Goal: Find specific page/section: Find specific page/section

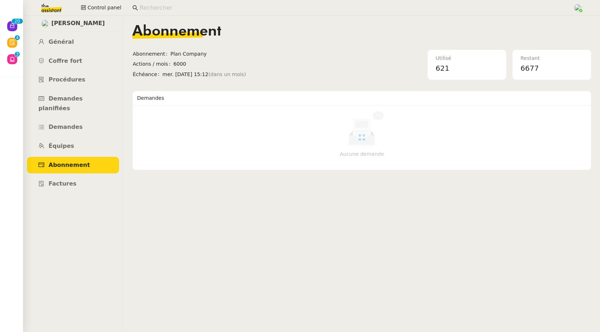
click at [175, 8] on input at bounding box center [352, 8] width 426 height 10
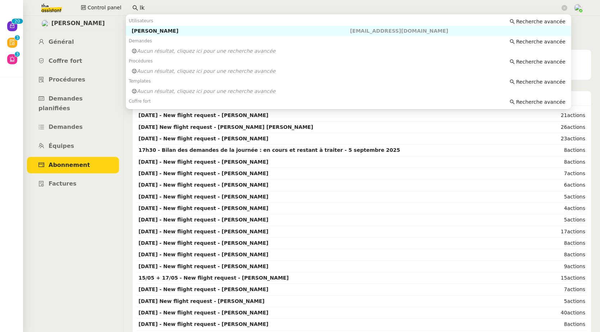
type input "l"
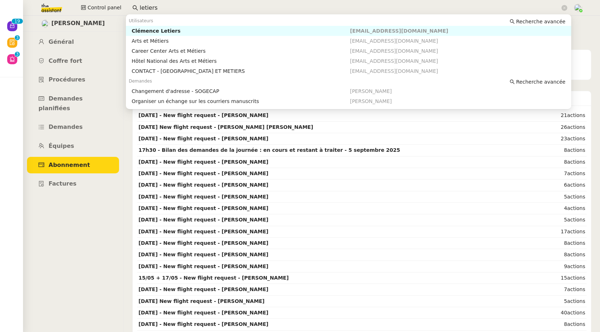
click at [170, 28] on div "Clémence Letiers" at bounding box center [241, 31] width 218 height 6
type input "letiers"
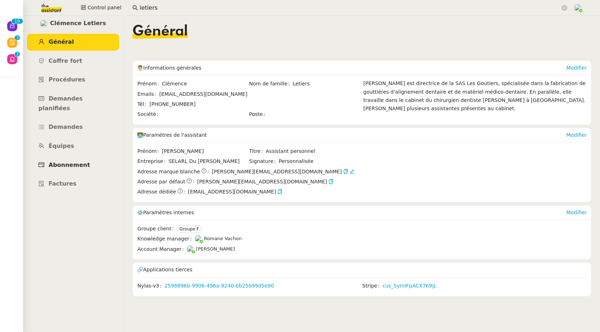
click at [64, 162] on span "Abonnement" at bounding box center [69, 165] width 41 height 7
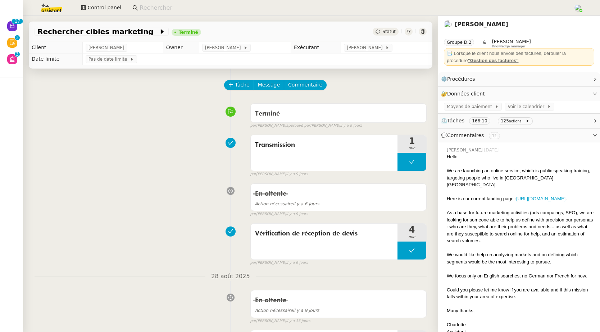
click at [166, 10] on input at bounding box center [352, 8] width 426 height 10
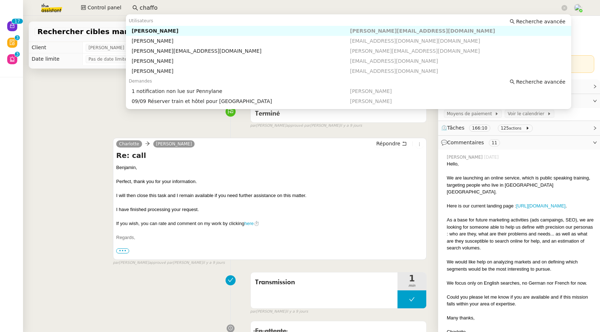
click at [168, 31] on div "Colin Chaffotte" at bounding box center [241, 31] width 218 height 6
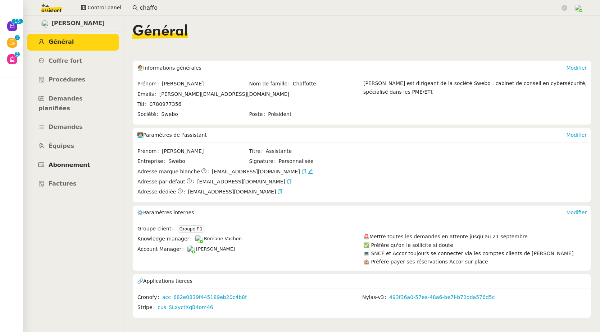
click at [72, 162] on span "Abonnement" at bounding box center [69, 165] width 41 height 7
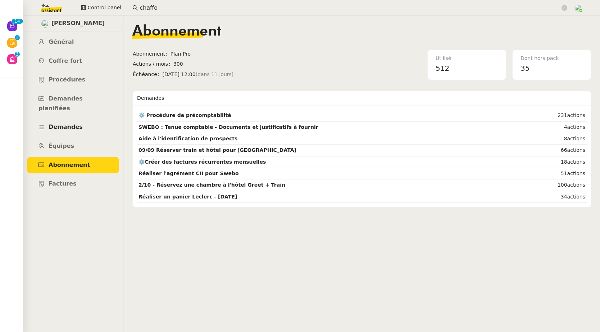
click at [70, 122] on link "Demandes" at bounding box center [73, 127] width 92 height 17
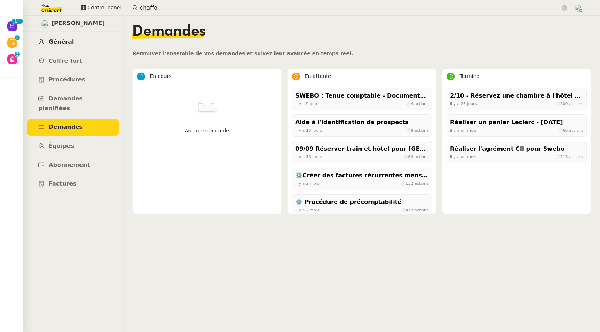
click at [63, 41] on span "Général" at bounding box center [61, 41] width 25 height 7
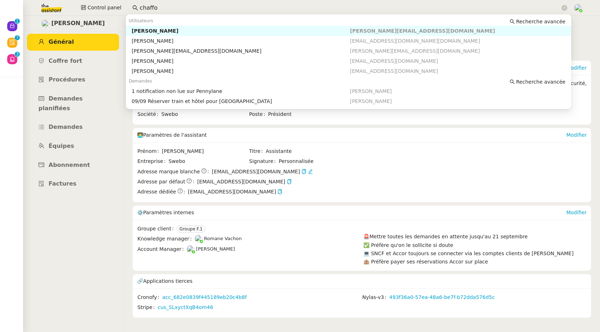
drag, startPoint x: 149, startPoint y: 5, endPoint x: 128, endPoint y: 8, distance: 21.7
click at [128, 8] on nz-input-group "chaffo" at bounding box center [349, 8] width 442 height 11
click at [146, 33] on div "Laurence de Nervaux" at bounding box center [241, 31] width 218 height 6
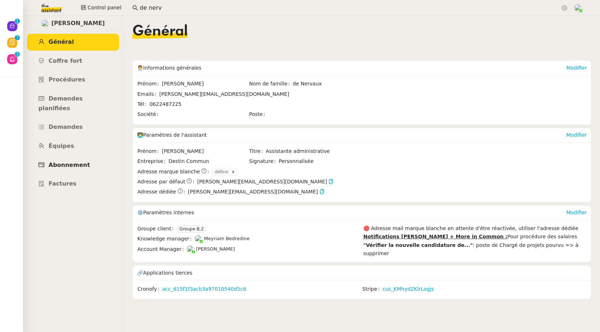
click at [68, 159] on link "Abonnement" at bounding box center [73, 165] width 92 height 17
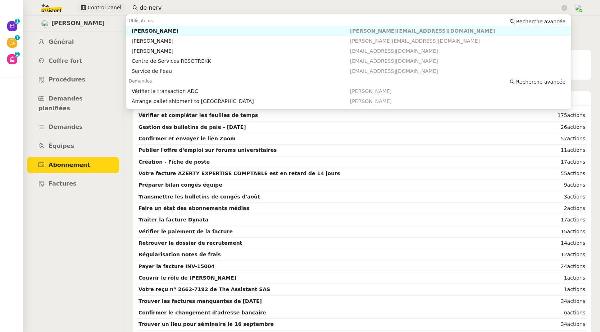
drag, startPoint x: 149, startPoint y: 6, endPoint x: 122, endPoint y: 6, distance: 27.0
click at [122, 6] on div "Control panel de nerv" at bounding box center [300, 8] width 564 height 16
click at [142, 31] on div "Juliette Rihal" at bounding box center [241, 31] width 218 height 6
type input "rihal"
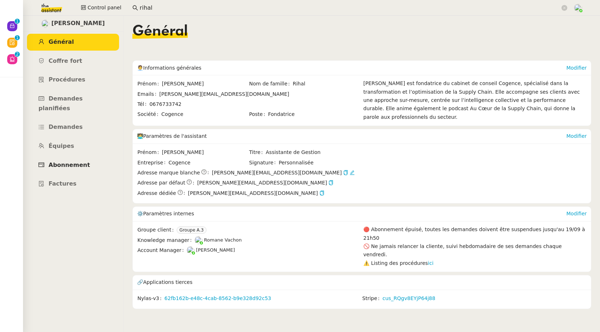
click at [73, 162] on span "Abonnement" at bounding box center [69, 165] width 41 height 7
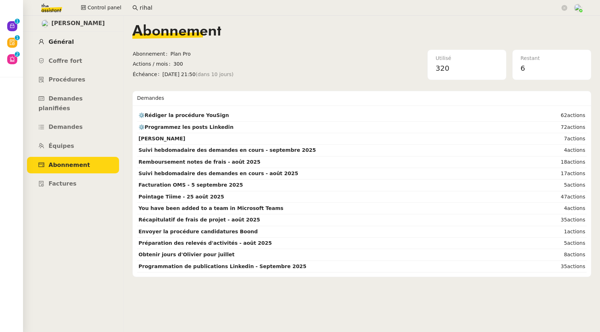
click at [70, 45] on link "Général" at bounding box center [73, 42] width 92 height 17
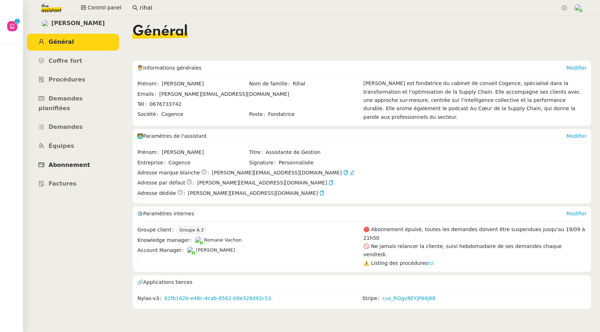
click at [85, 157] on link "Abonnement" at bounding box center [73, 165] width 92 height 17
